Goal: Task Accomplishment & Management: Use online tool/utility

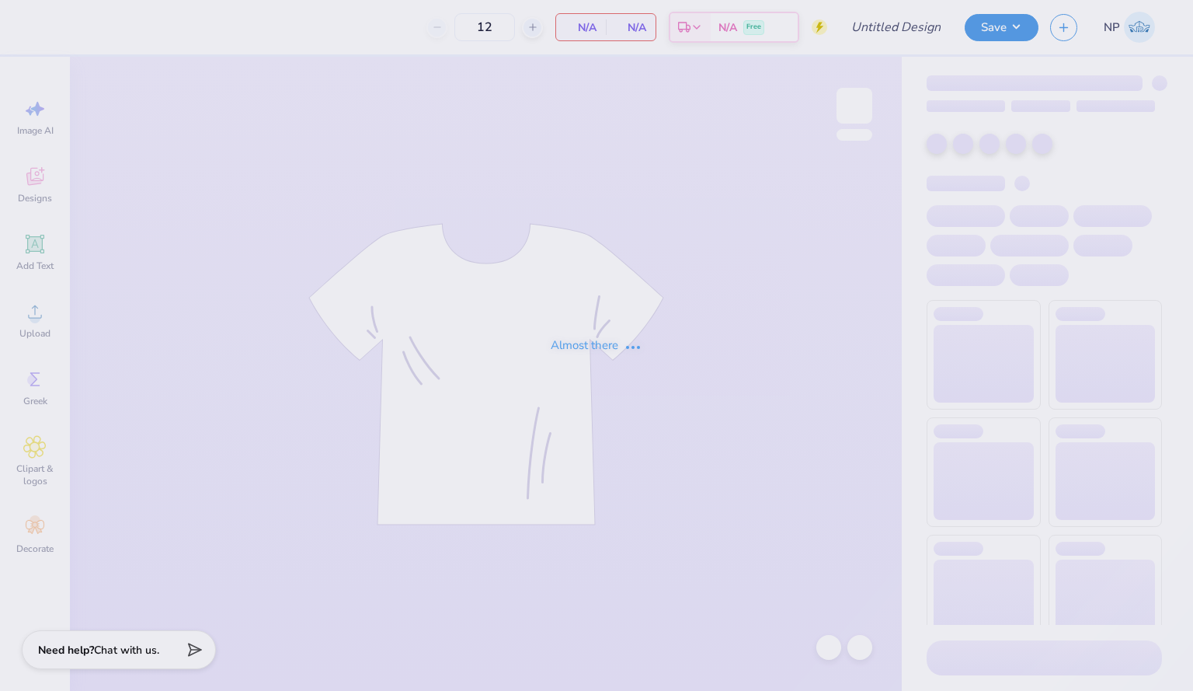
type input "Hats #1"
type input "50"
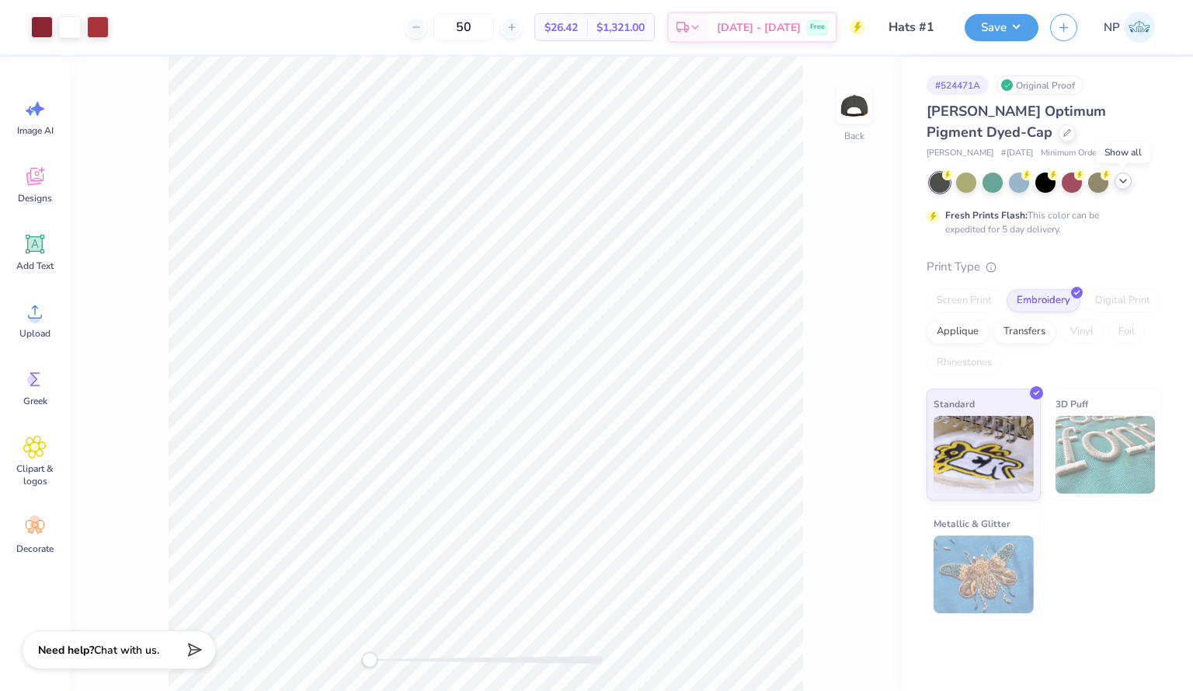
click at [1121, 189] on div at bounding box center [1123, 180] width 17 height 17
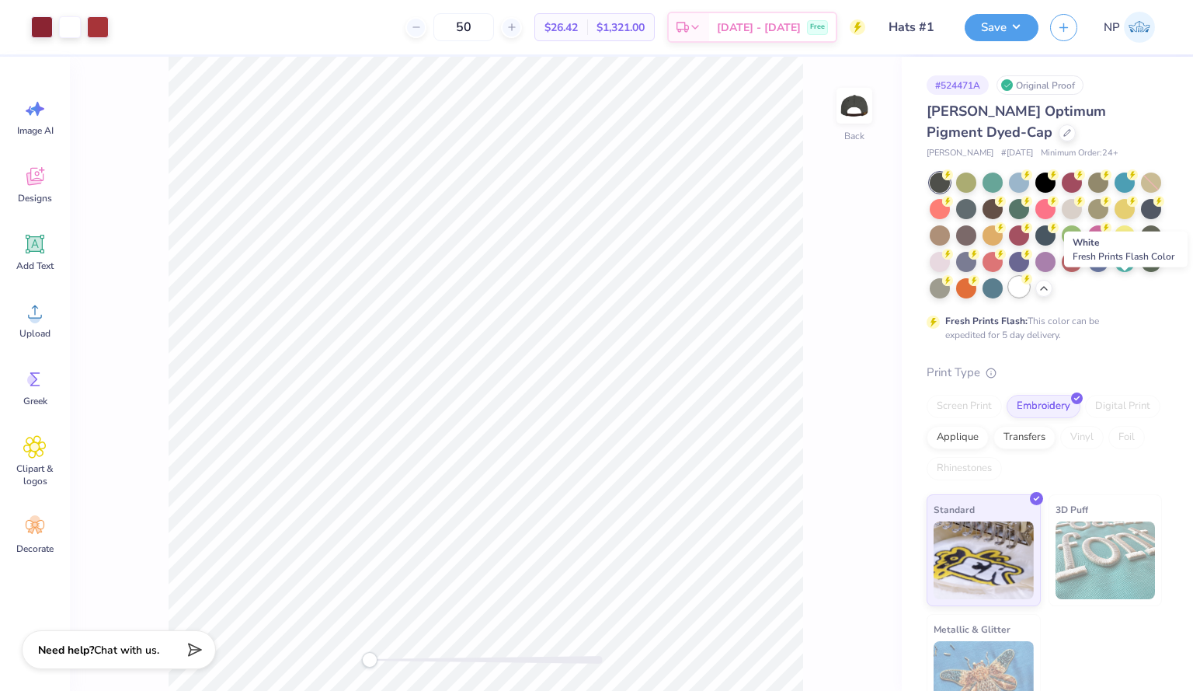
click at [1029, 293] on div at bounding box center [1019, 287] width 20 height 20
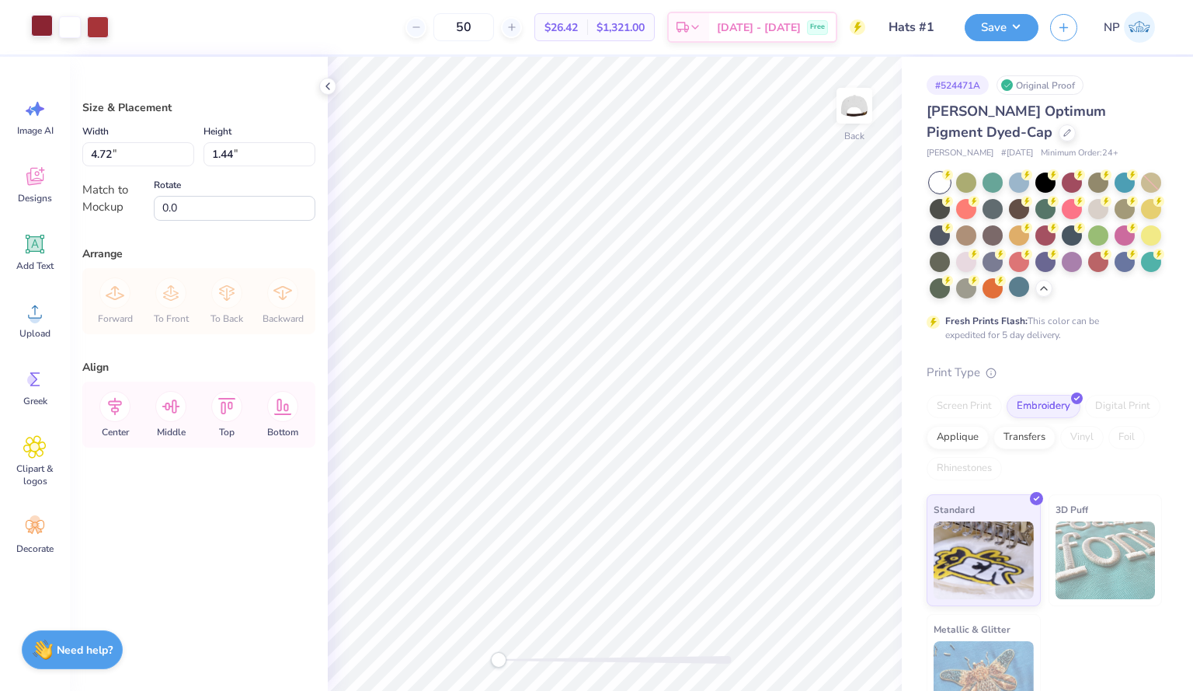
click at [37, 23] on div at bounding box center [42, 26] width 22 height 22
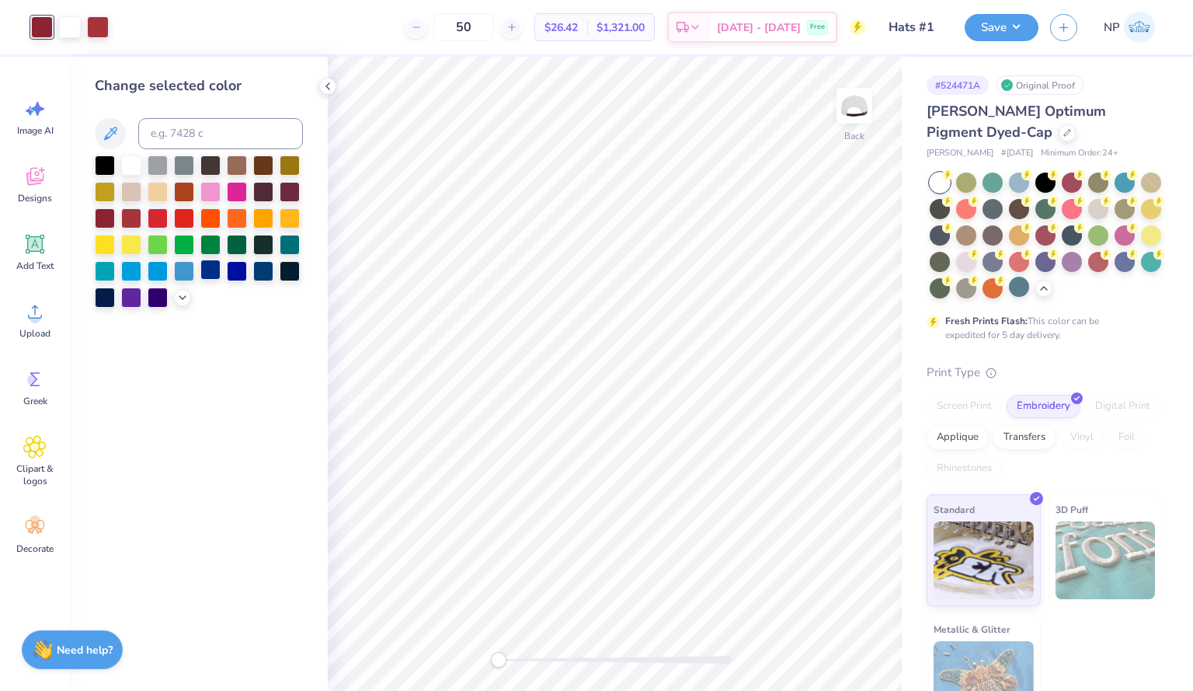
click at [215, 270] on div at bounding box center [210, 269] width 20 height 20
click at [96, 27] on div at bounding box center [98, 26] width 22 height 22
click at [104, 248] on div at bounding box center [105, 243] width 20 height 20
click at [213, 268] on div at bounding box center [210, 269] width 20 height 20
click at [217, 376] on div "Change selected color" at bounding box center [199, 374] width 258 height 634
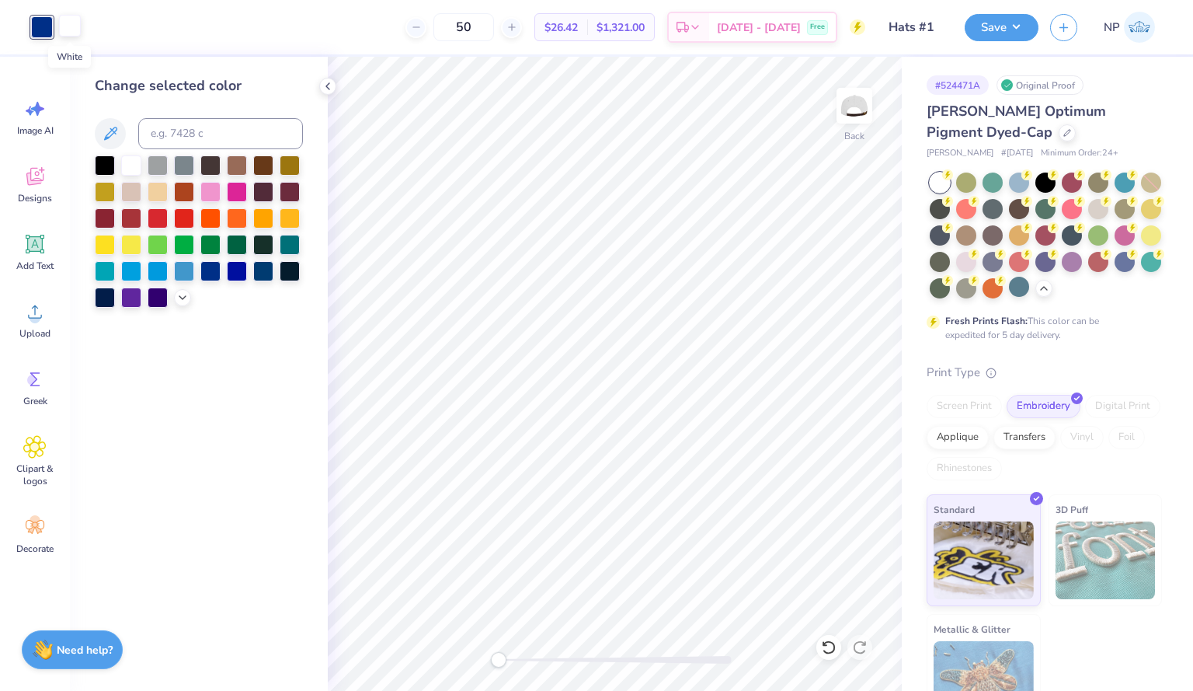
click at [67, 26] on div at bounding box center [70, 26] width 22 height 22
click at [211, 273] on div at bounding box center [210, 269] width 20 height 20
click at [242, 271] on div at bounding box center [237, 269] width 20 height 20
click at [207, 273] on div at bounding box center [210, 269] width 20 height 20
click at [128, 155] on div at bounding box center [131, 164] width 20 height 20
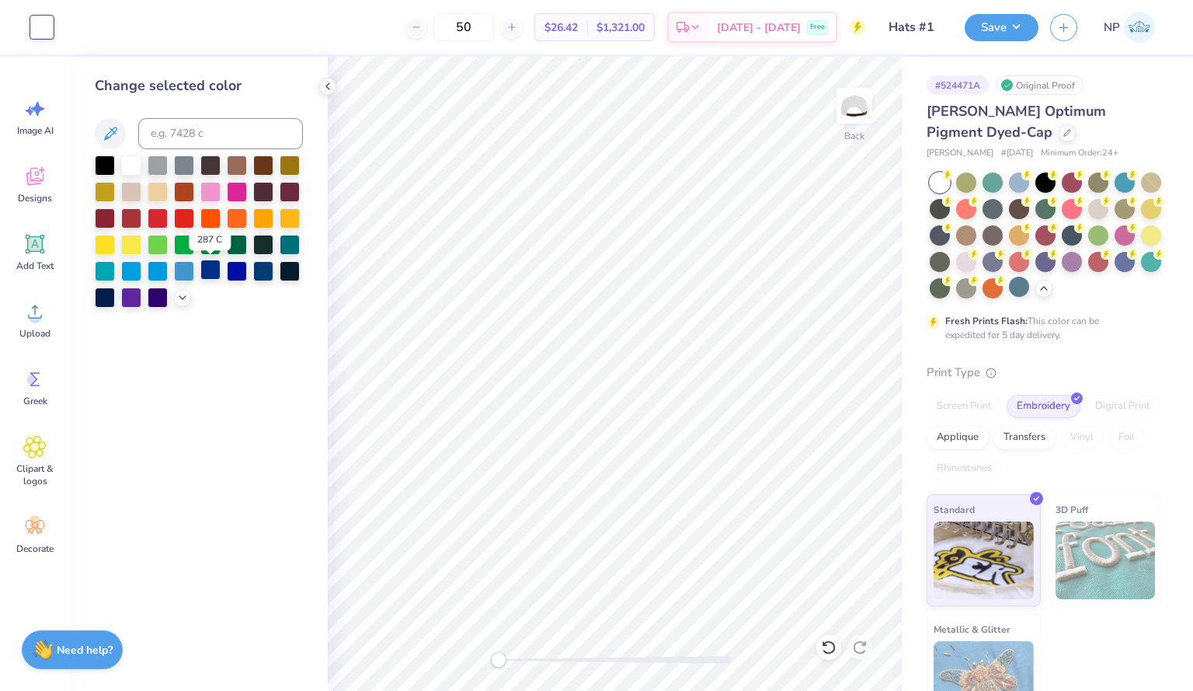
click at [203, 262] on div at bounding box center [210, 269] width 20 height 20
click at [16, 26] on div "Art colors" at bounding box center [26, 27] width 53 height 54
click at [75, 38] on div "50 $26.42 Per Item $1,321.00 Total Est. Delivery [DATE] - [DATE] Free" at bounding box center [464, 27] width 801 height 54
